Goal: Information Seeking & Learning: Learn about a topic

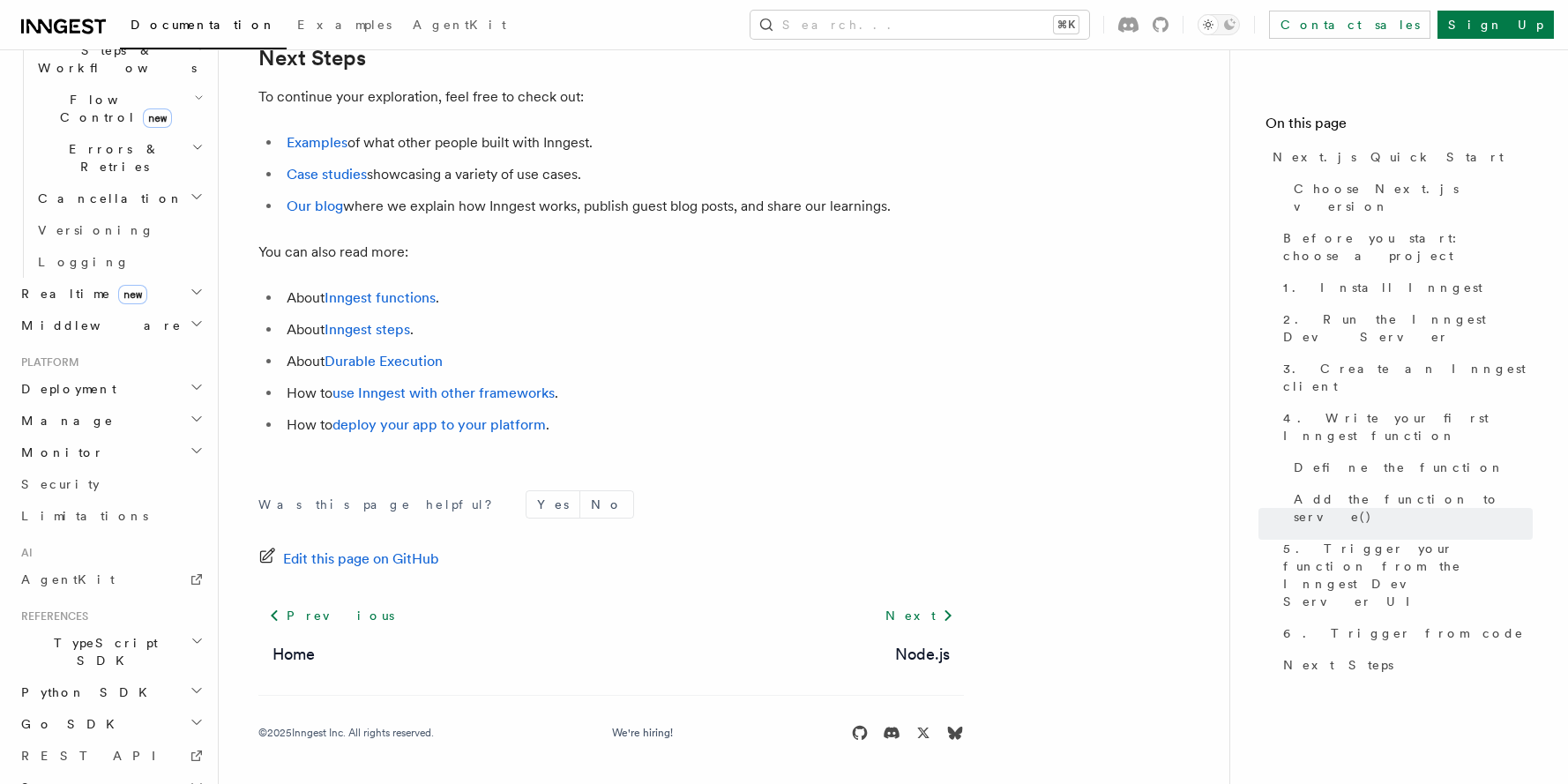
scroll to position [627, 0]
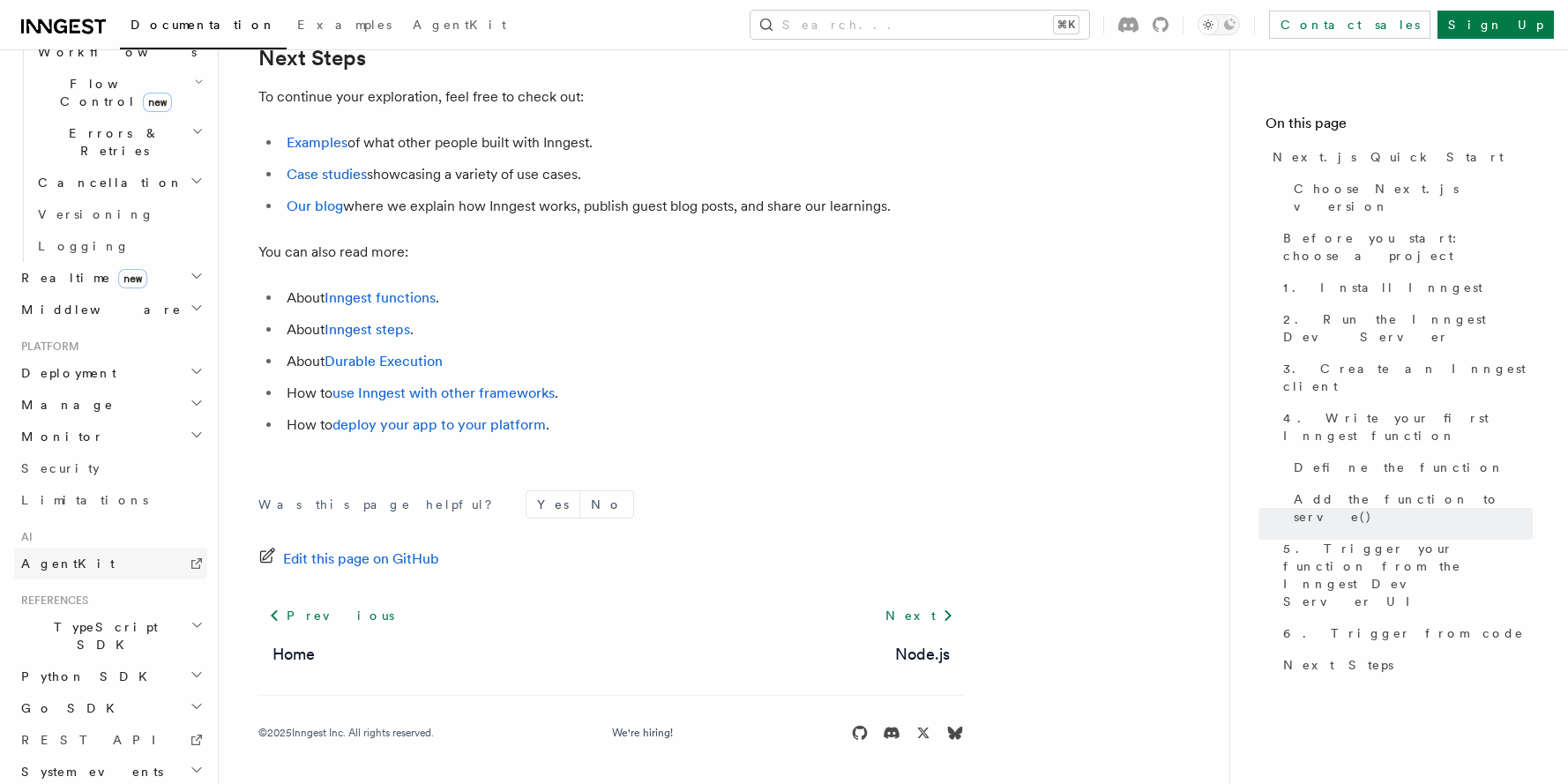
click at [138, 547] on link "AgentKit" at bounding box center [110, 563] width 193 height 31
click at [402, 31] on link "AgentKit" at bounding box center [459, 27] width 115 height 43
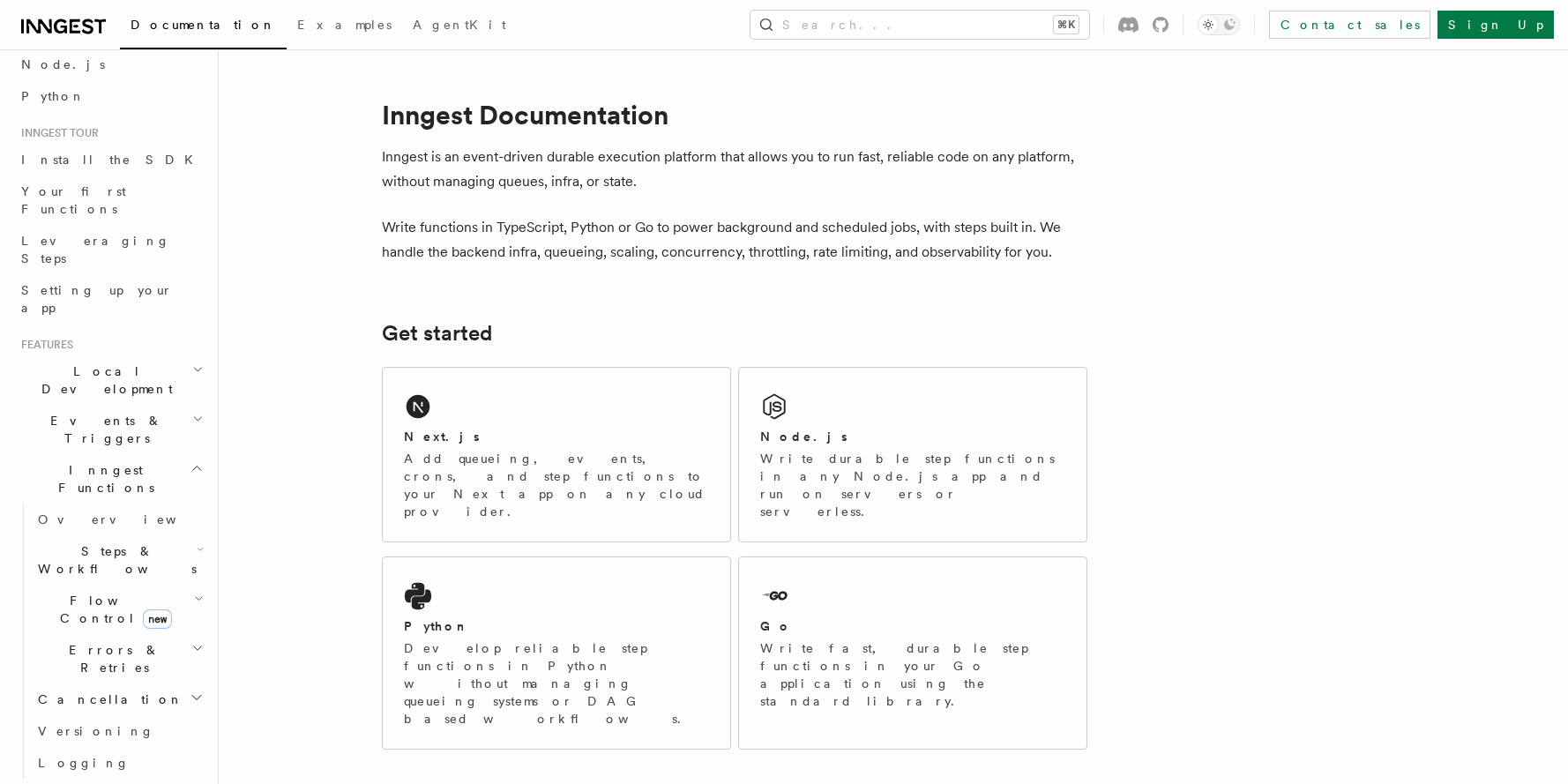
scroll to position [394, 0]
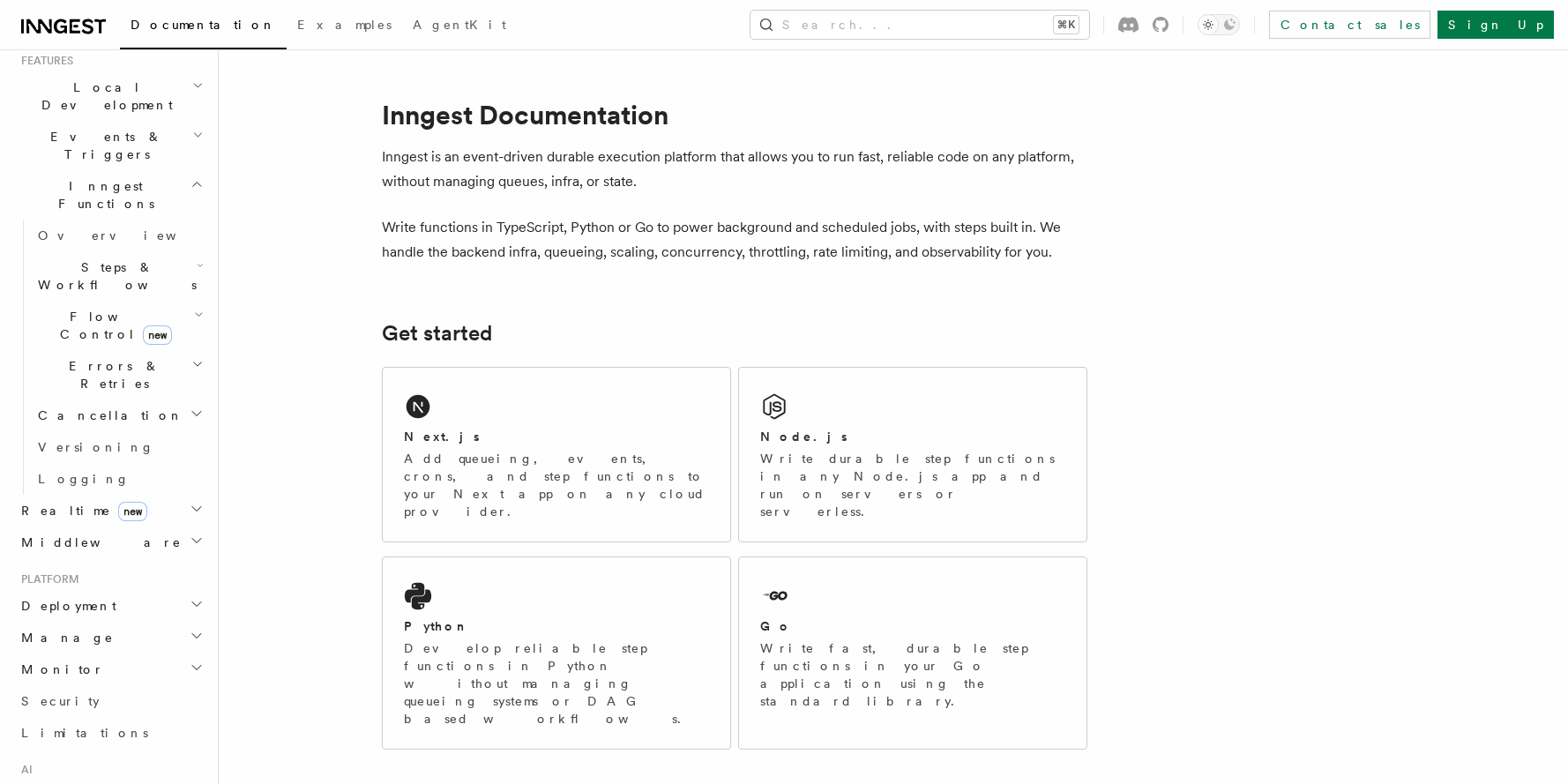
click at [194, 308] on icon "button" at bounding box center [199, 314] width 9 height 14
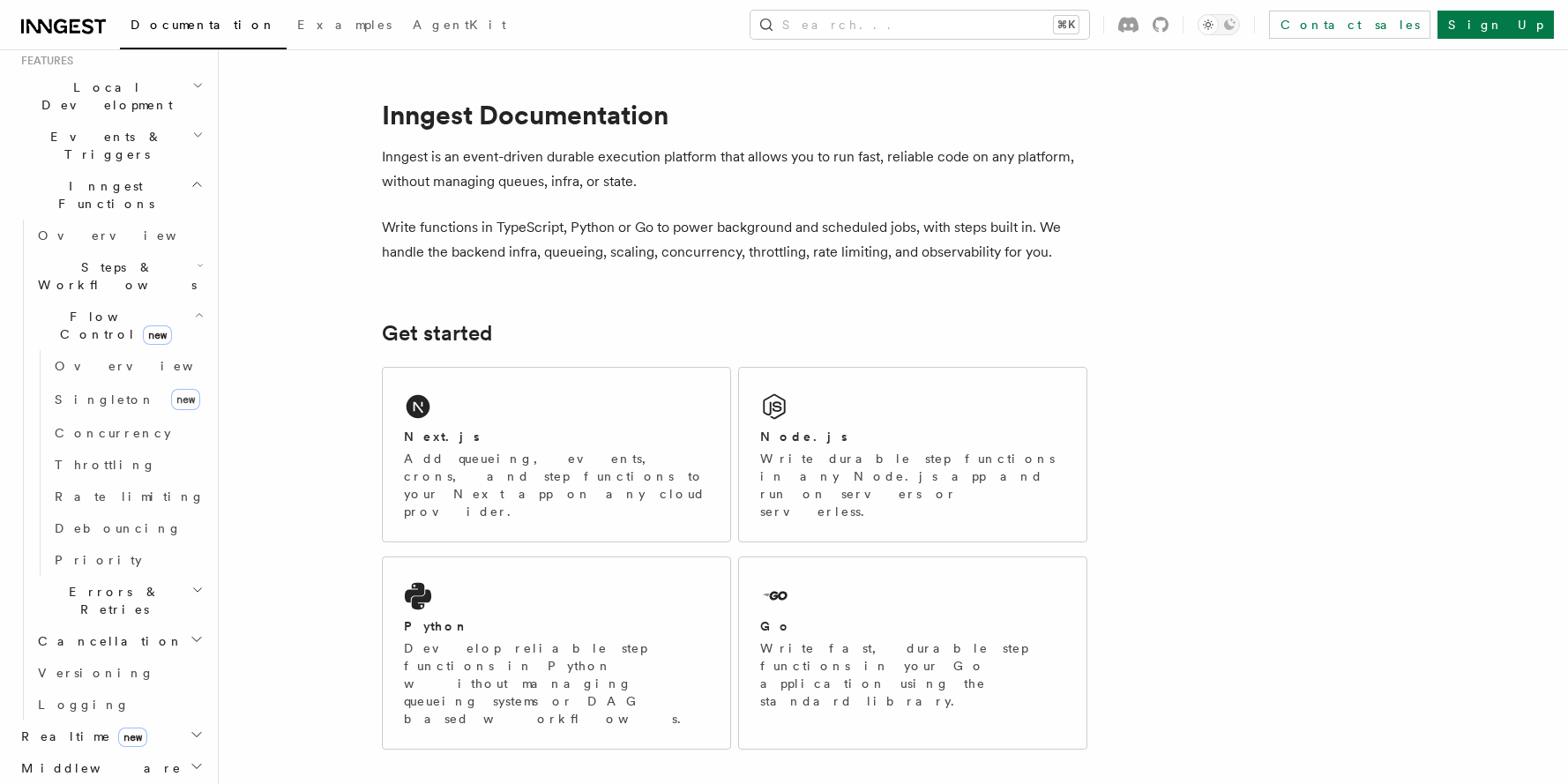
click at [194, 308] on icon "button" at bounding box center [199, 314] width 9 height 14
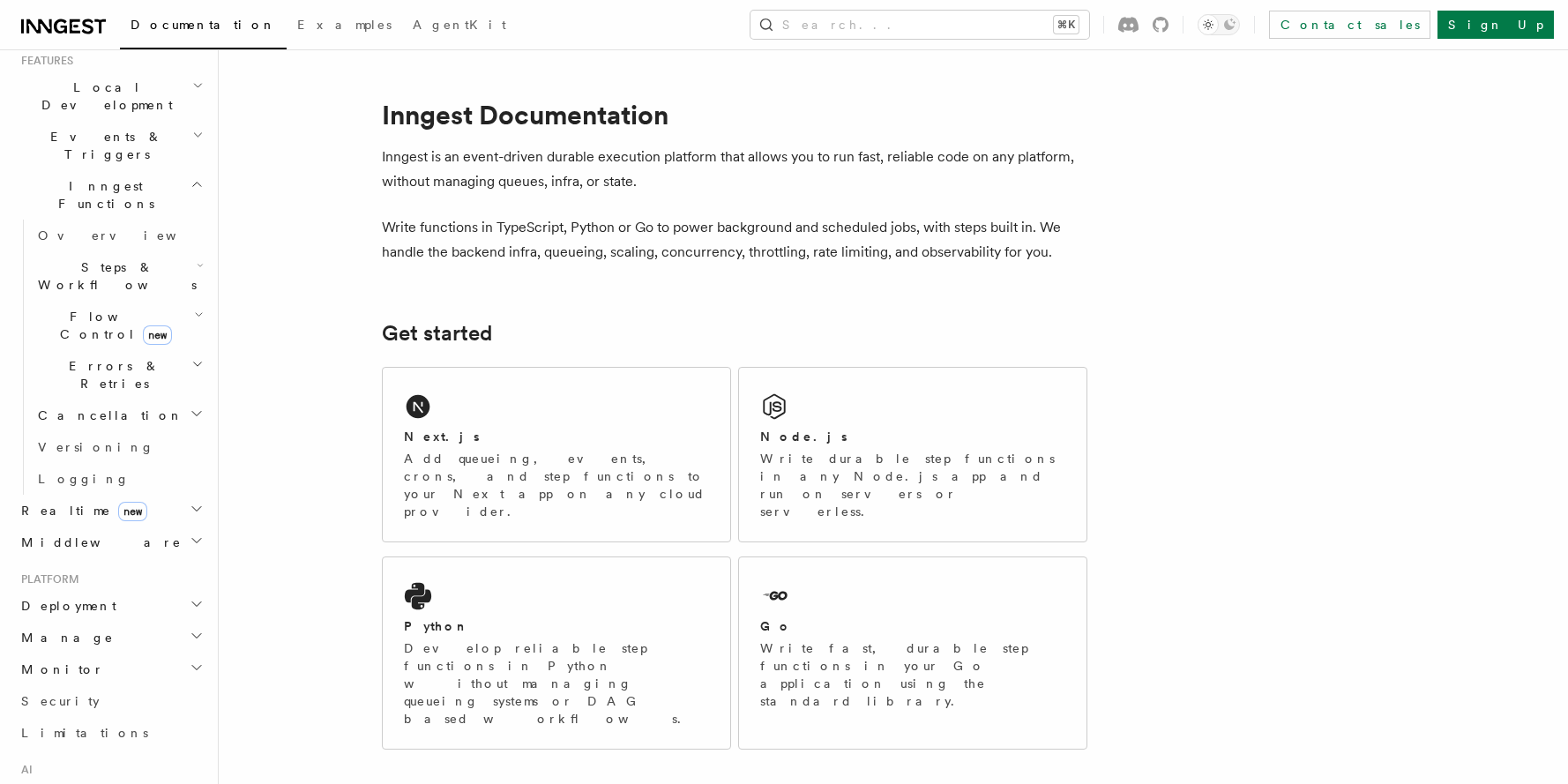
click at [182, 251] on h2 "Steps & Workflows" at bounding box center [118, 276] width 177 height 49
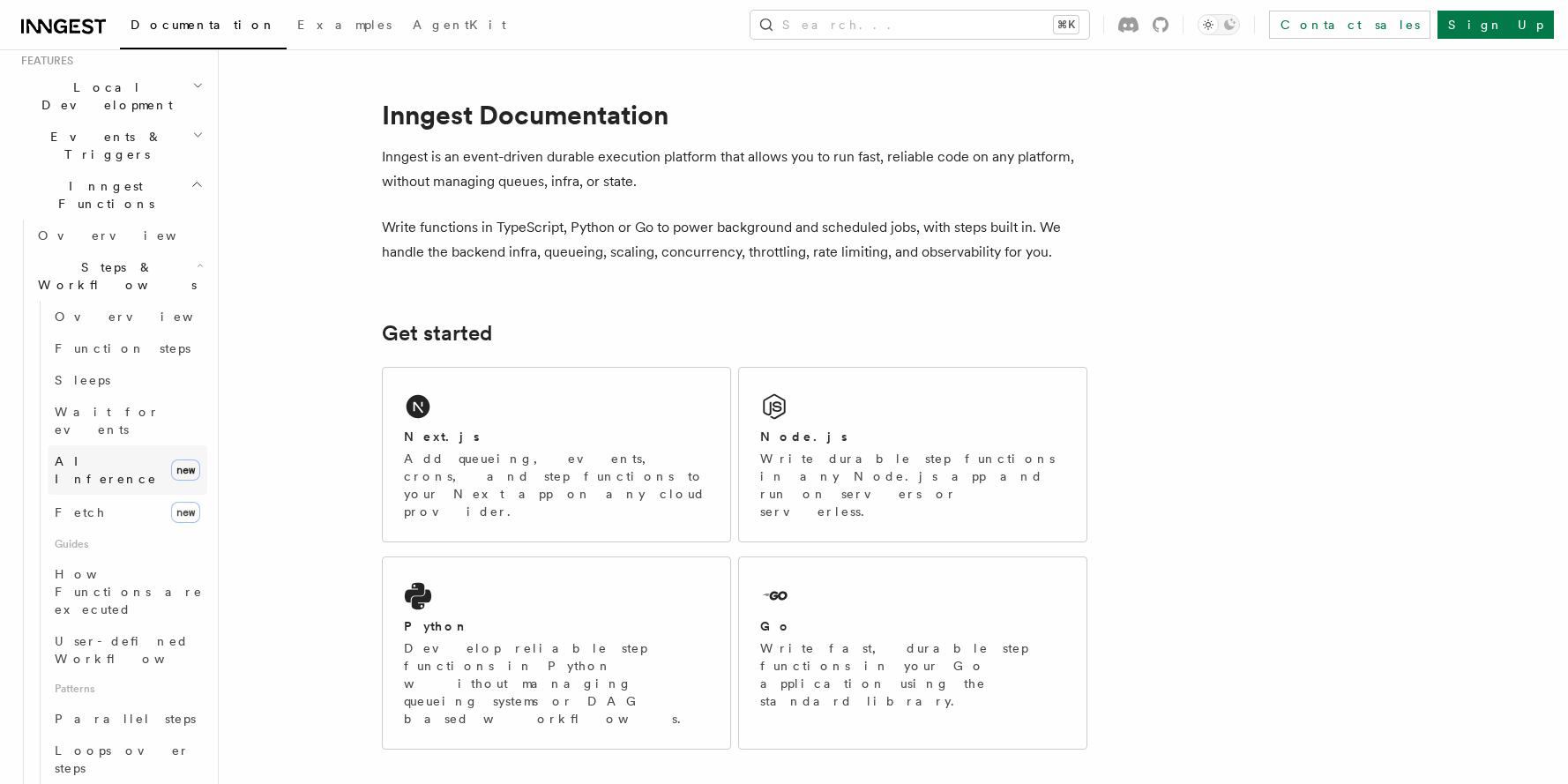
click at [117, 454] on span "AI Inference" at bounding box center [105, 470] width 103 height 31
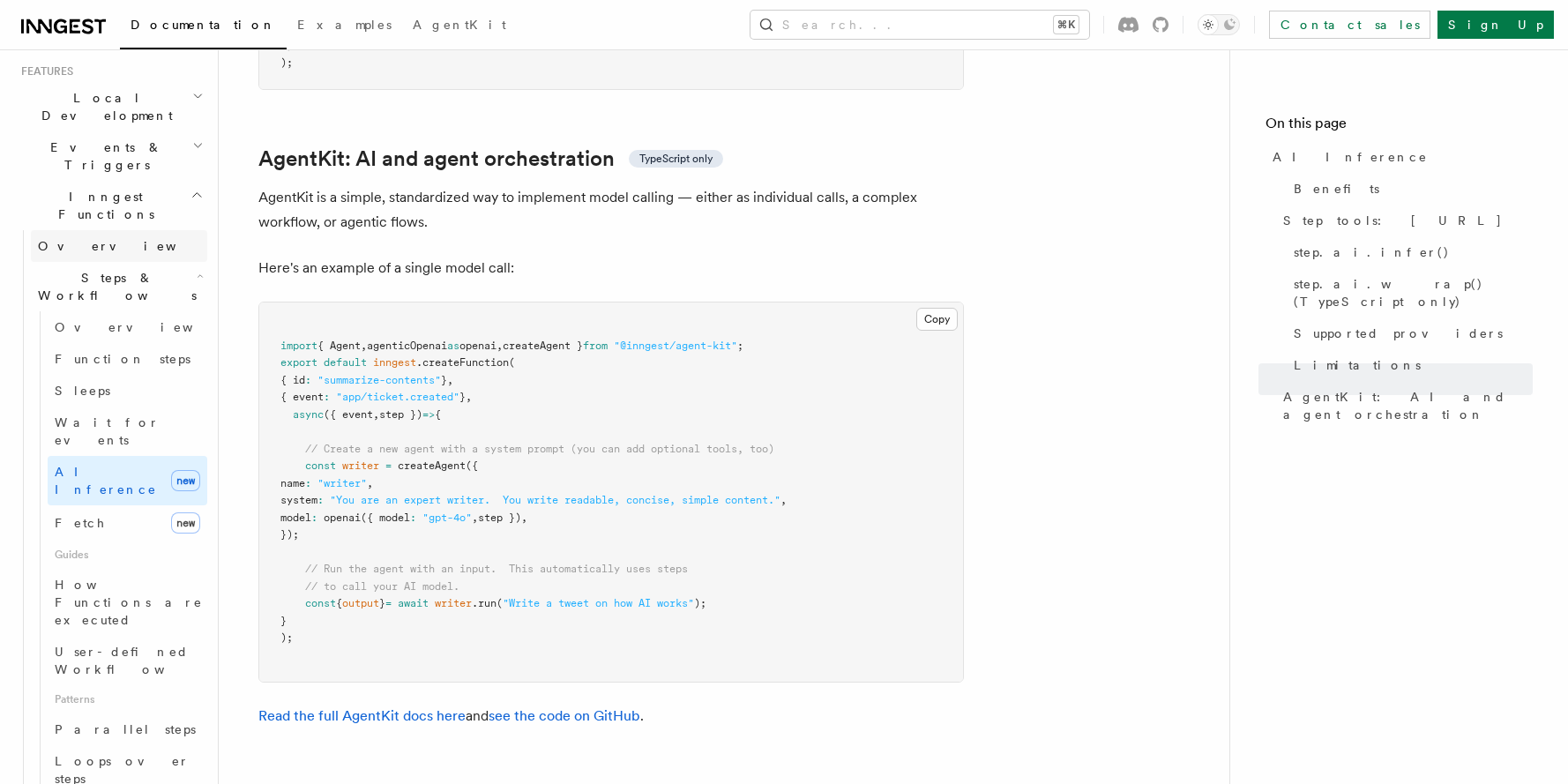
scroll to position [366, 0]
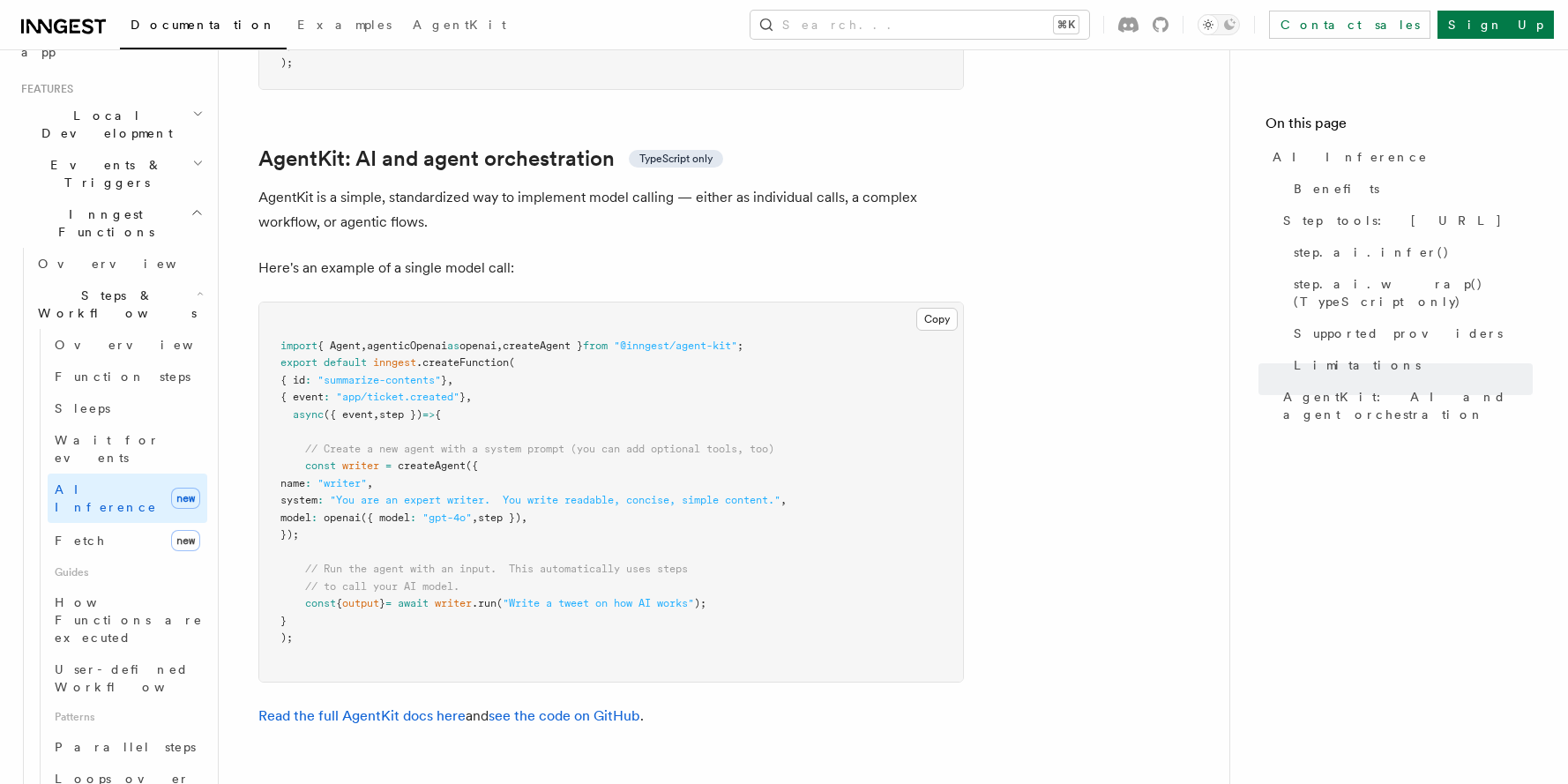
click at [132, 149] on h2 "Events & Triggers" at bounding box center [110, 173] width 193 height 49
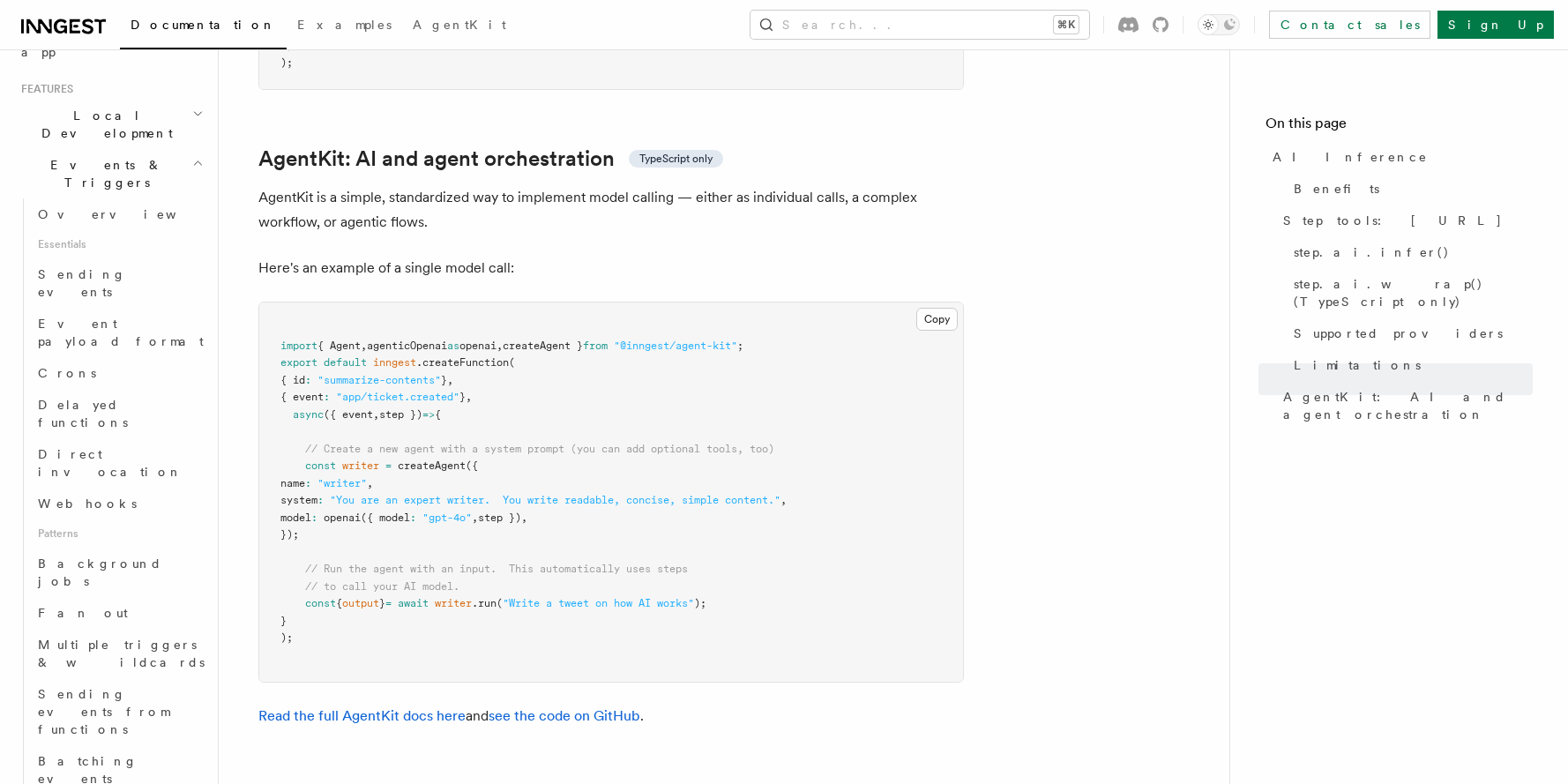
click at [132, 149] on h2 "Events & Triggers" at bounding box center [110, 173] width 193 height 49
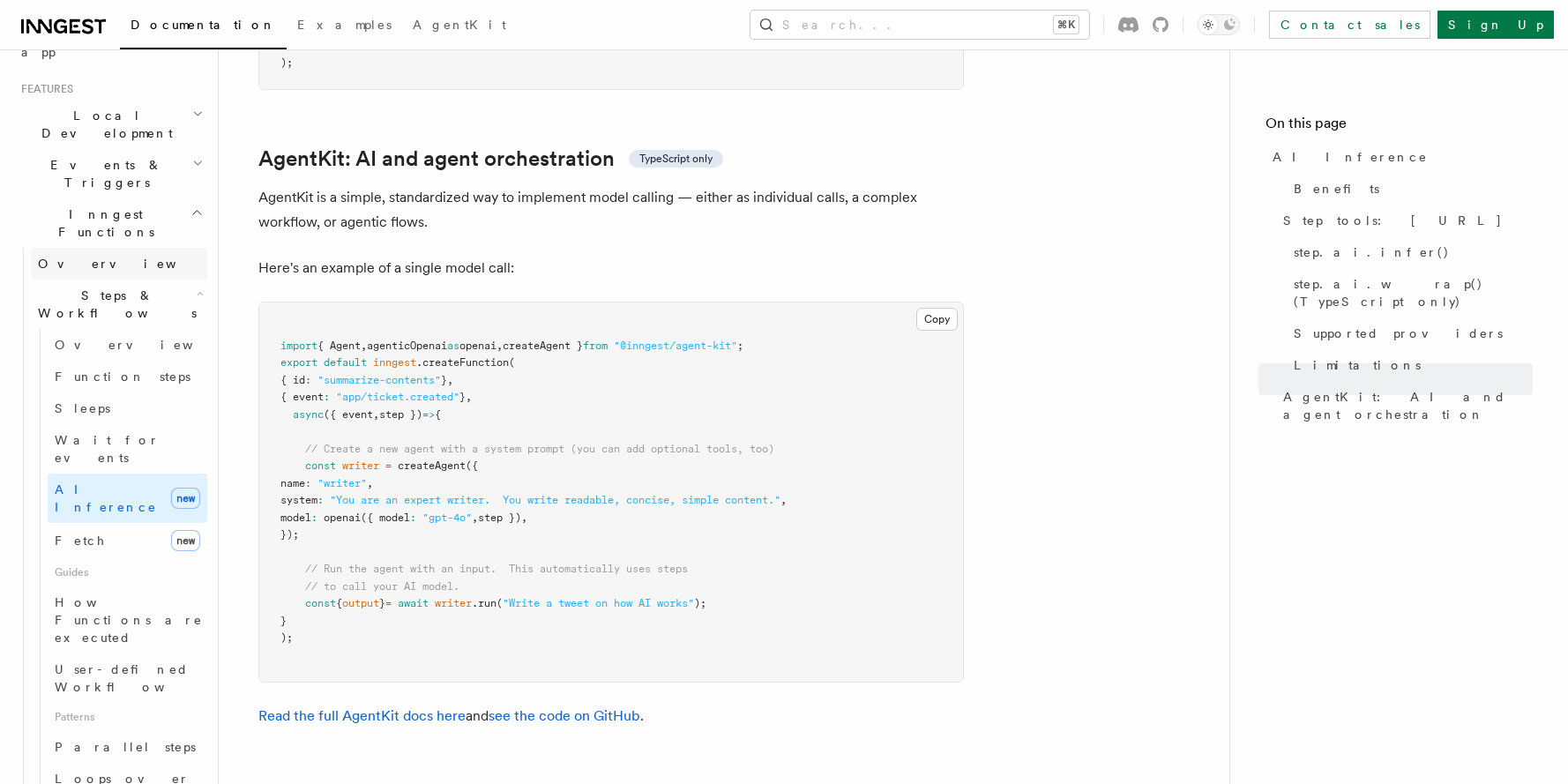
click at [123, 248] on link "Overview" at bounding box center [118, 263] width 177 height 31
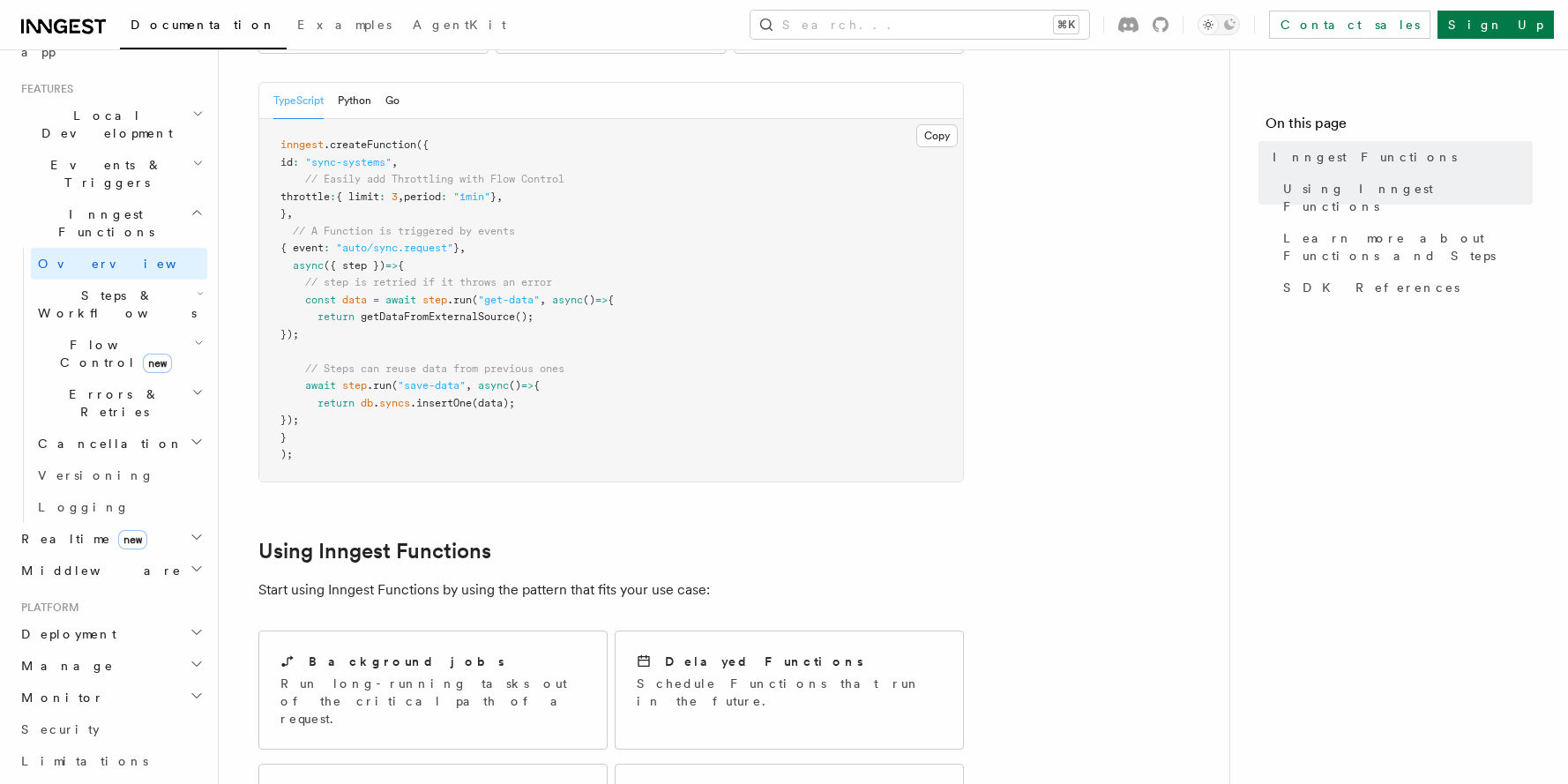
scroll to position [455, 0]
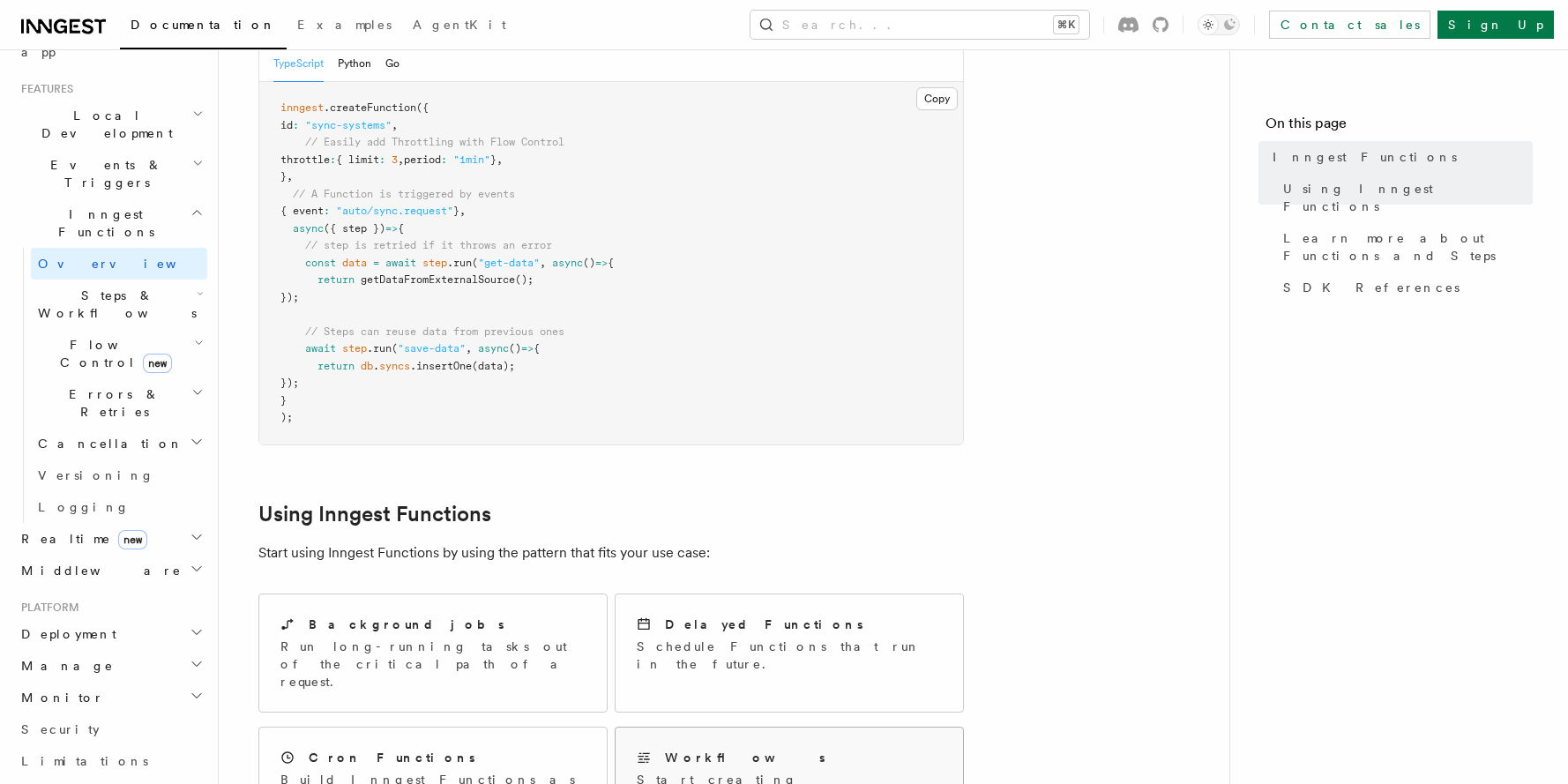
click at [743, 749] on div "Workflows" at bounding box center [790, 758] width 305 height 18
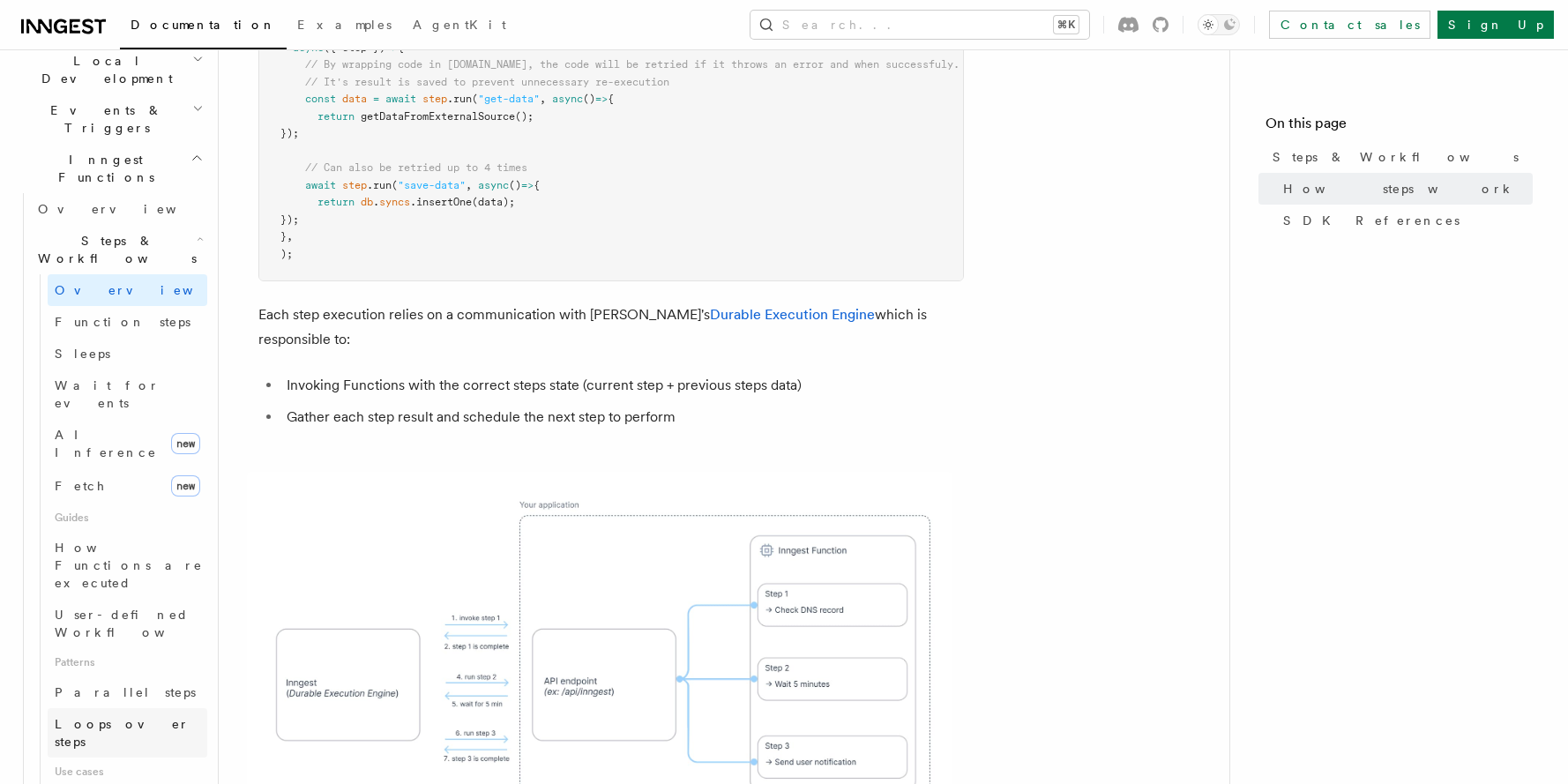
scroll to position [422, 0]
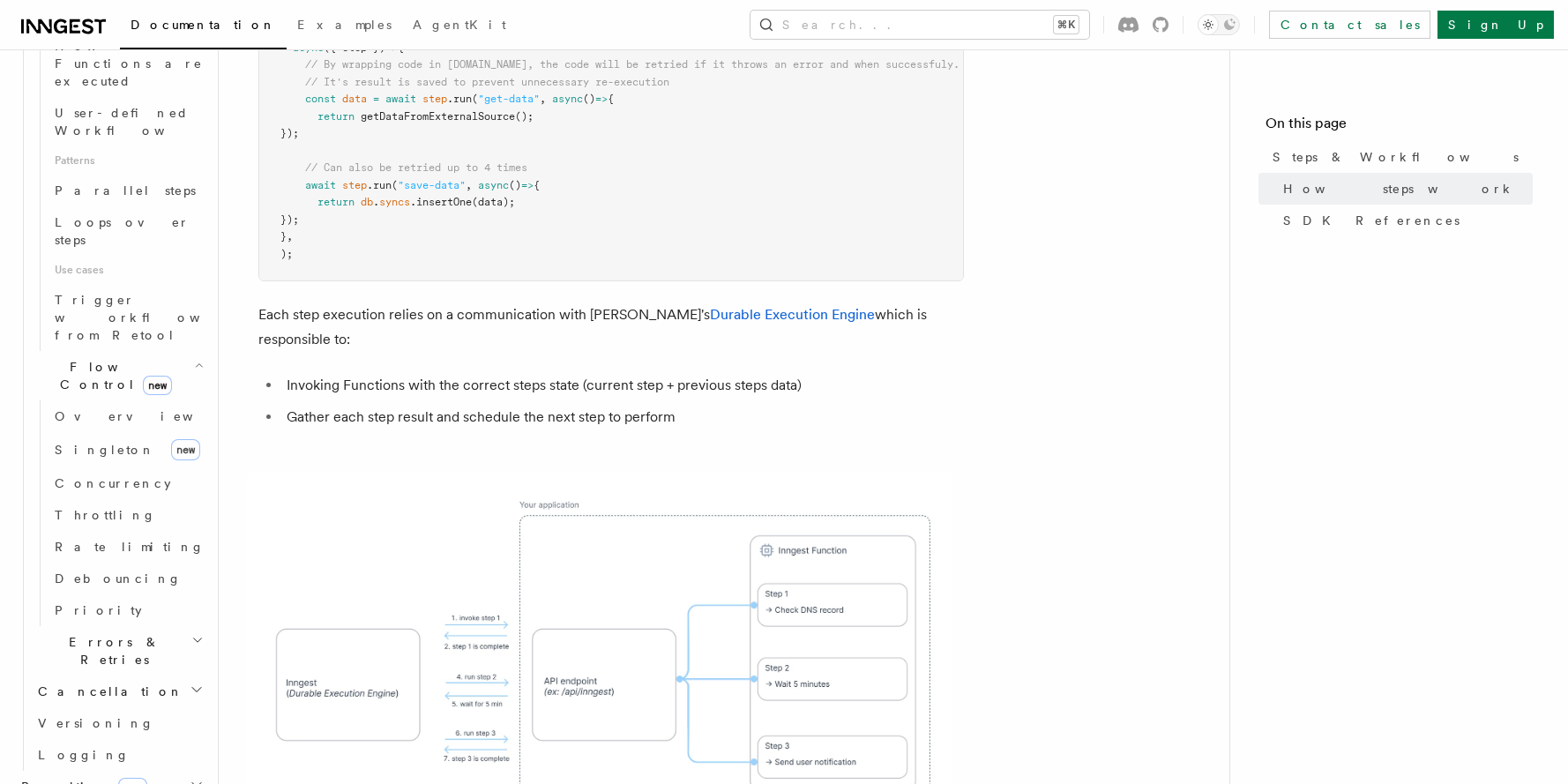
scroll to position [1245, 0]
